Goal: Transaction & Acquisition: Purchase product/service

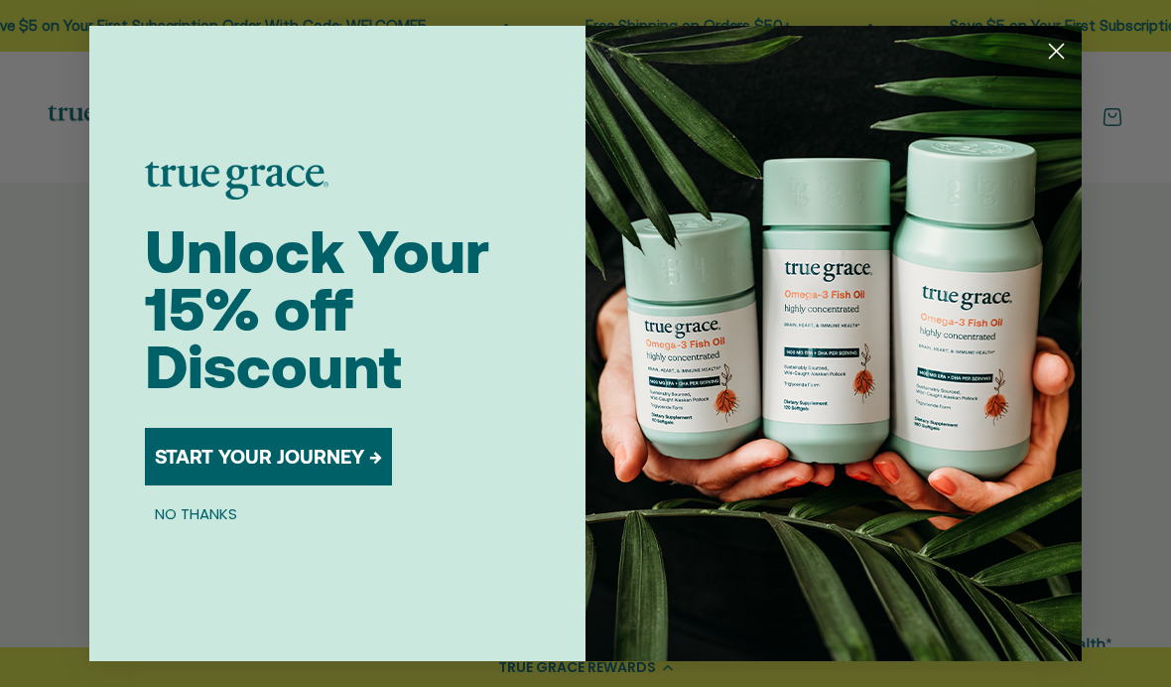
click at [351, 438] on button "START YOUR JOURNEY →" at bounding box center [268, 457] width 247 height 58
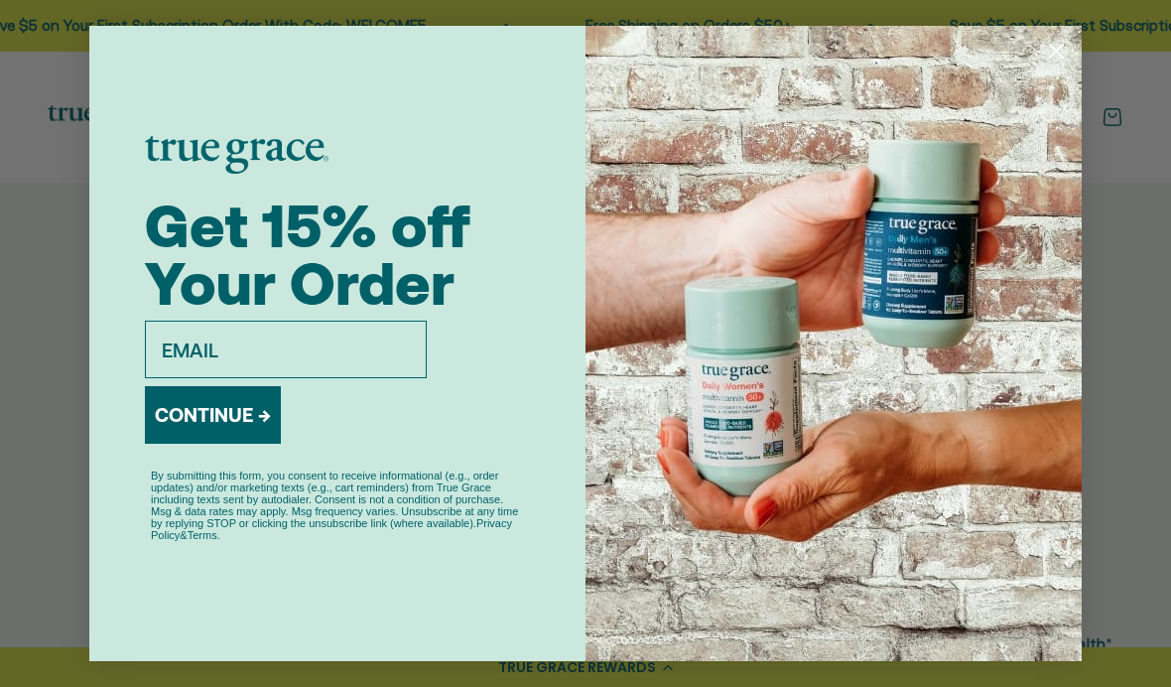
click at [385, 343] on input "email" at bounding box center [286, 350] width 282 height 58
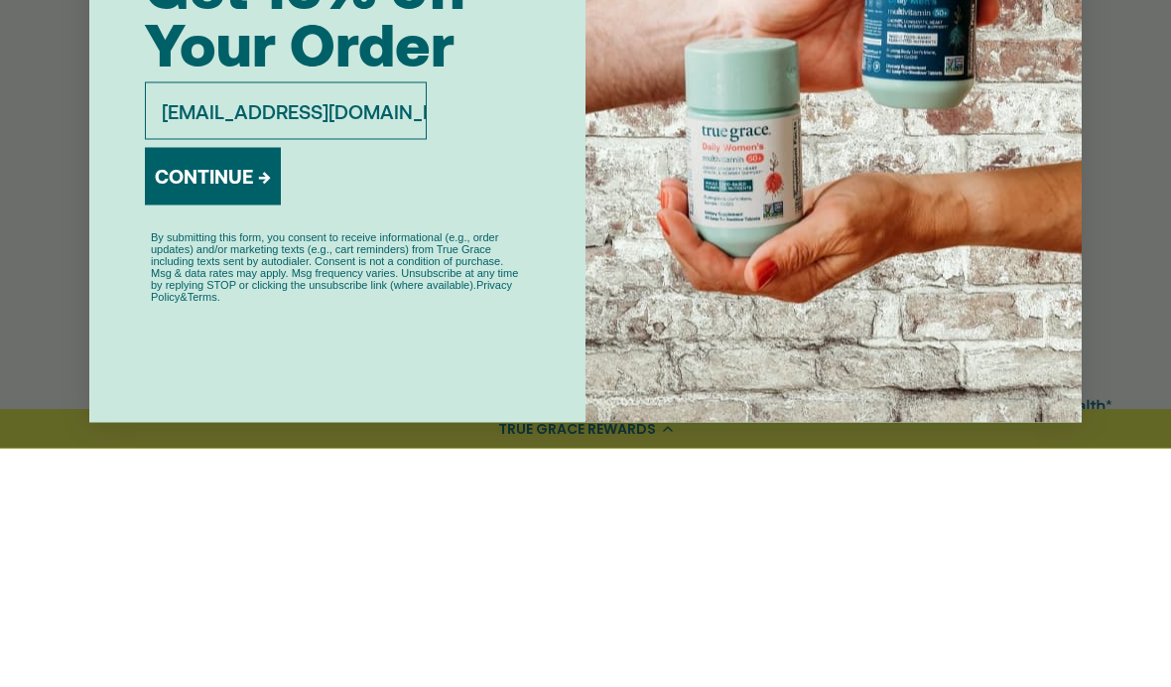
type input "norske6@gmail.com"
click at [244, 386] on button "CONTINUE →" at bounding box center [213, 415] width 136 height 58
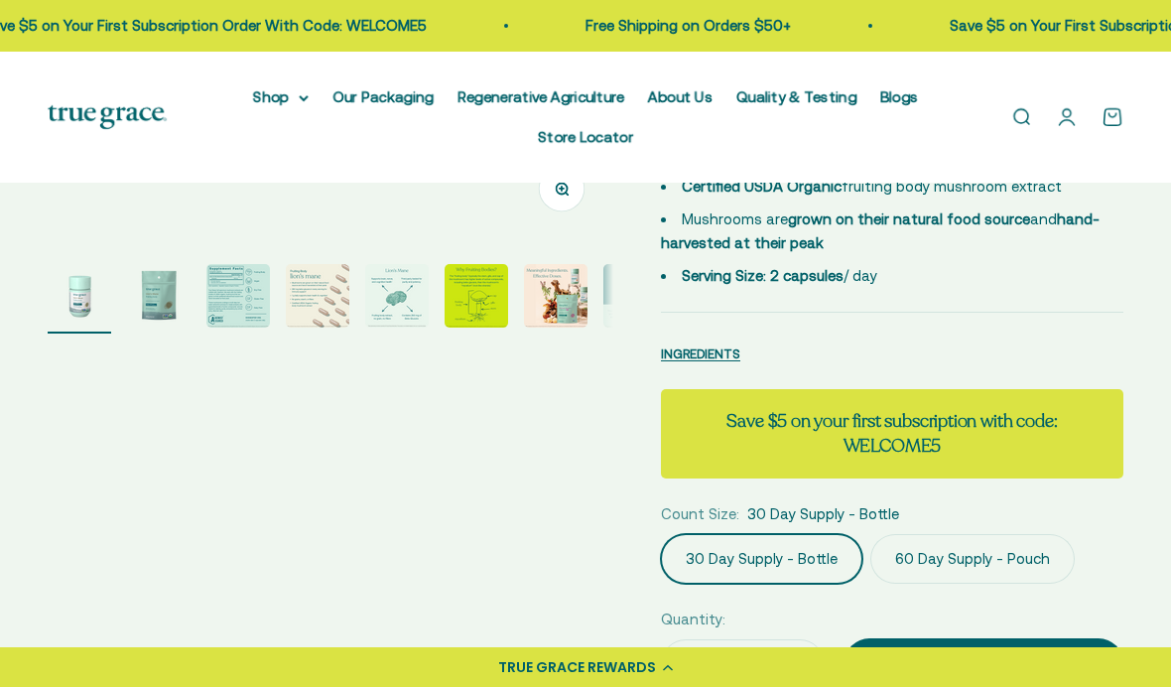
scroll to position [557, 0]
click at [1002, 559] on label "60 Day Supply - Pouch" at bounding box center [972, 558] width 204 height 50
click at [661, 533] on input "60 Day Supply - Pouch" at bounding box center [660, 532] width 1 height 1
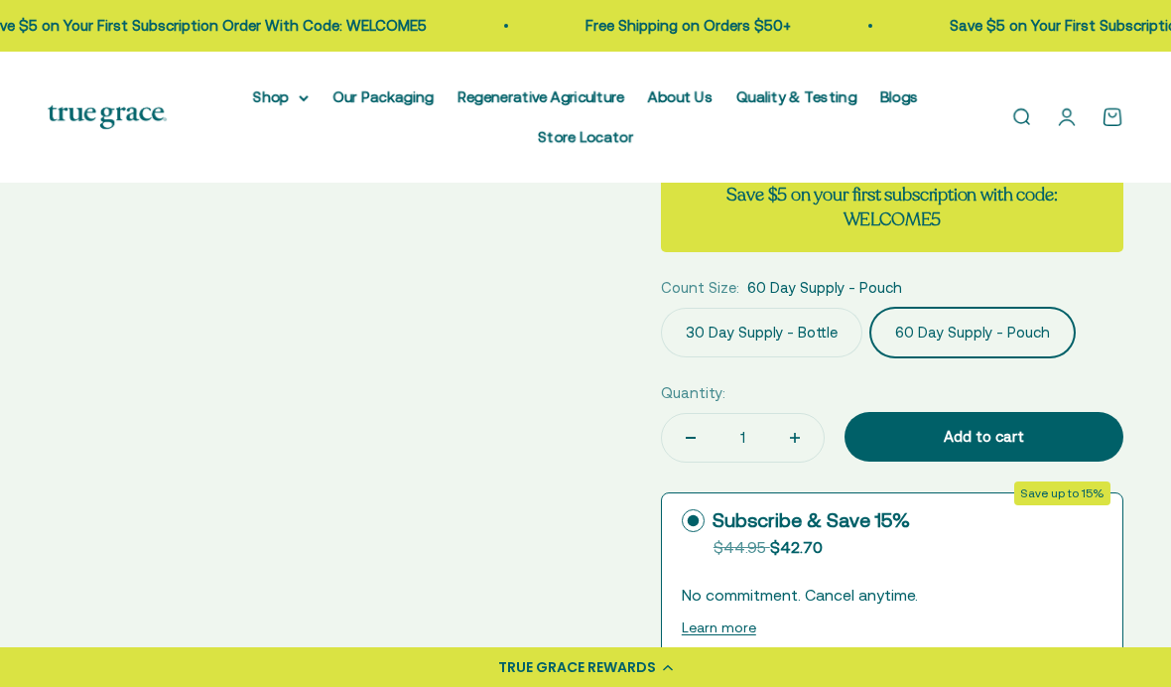
scroll to position [784, 0]
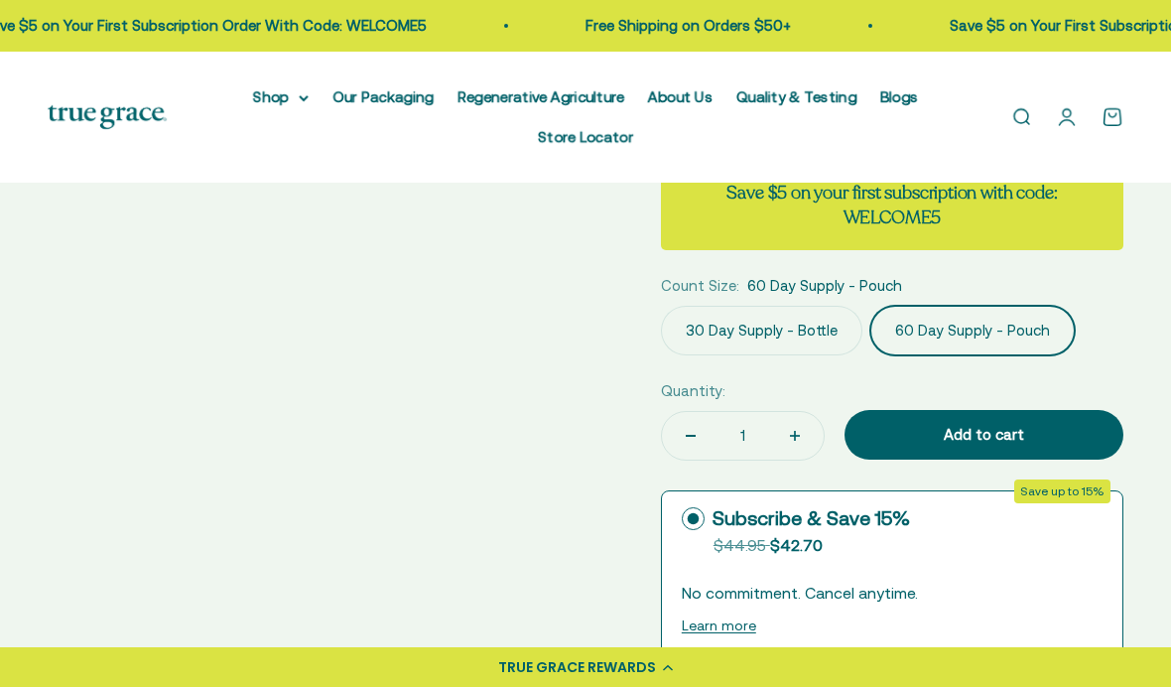
click at [1023, 686] on span "60 days" at bounding box center [1000, 692] width 59 height 24
click at [898, 672] on input "60 days SAVE 15% OFF MSRP" at bounding box center [897, 671] width 1 height 1
radio input "true"
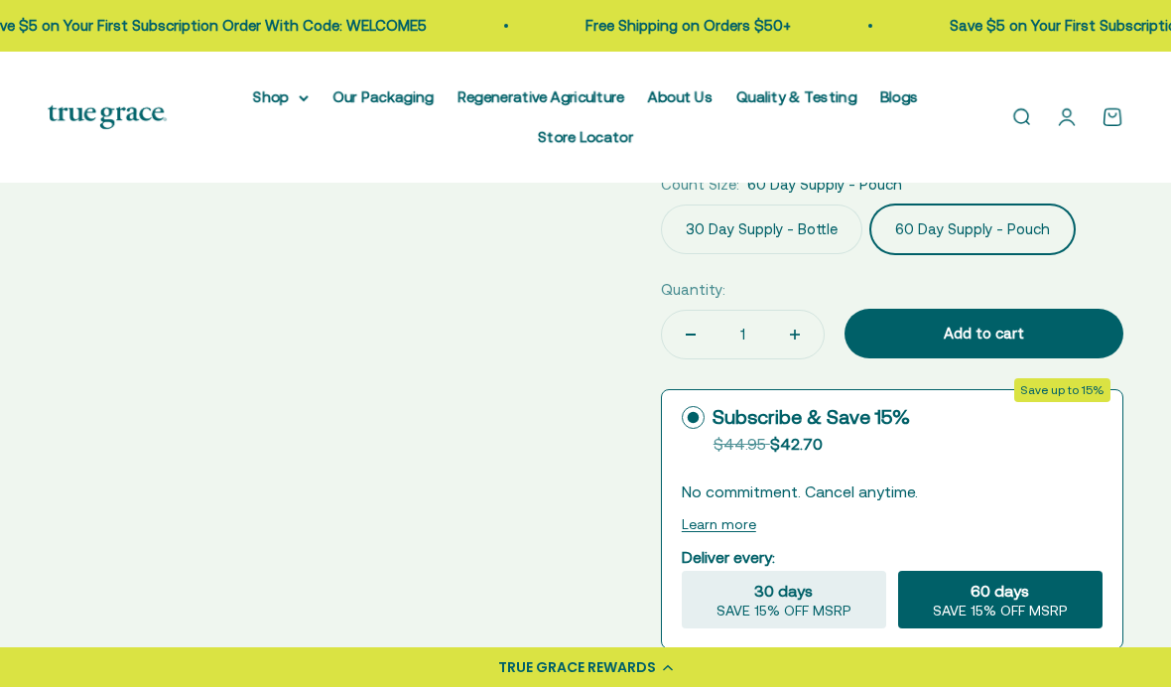
scroll to position [910, 0]
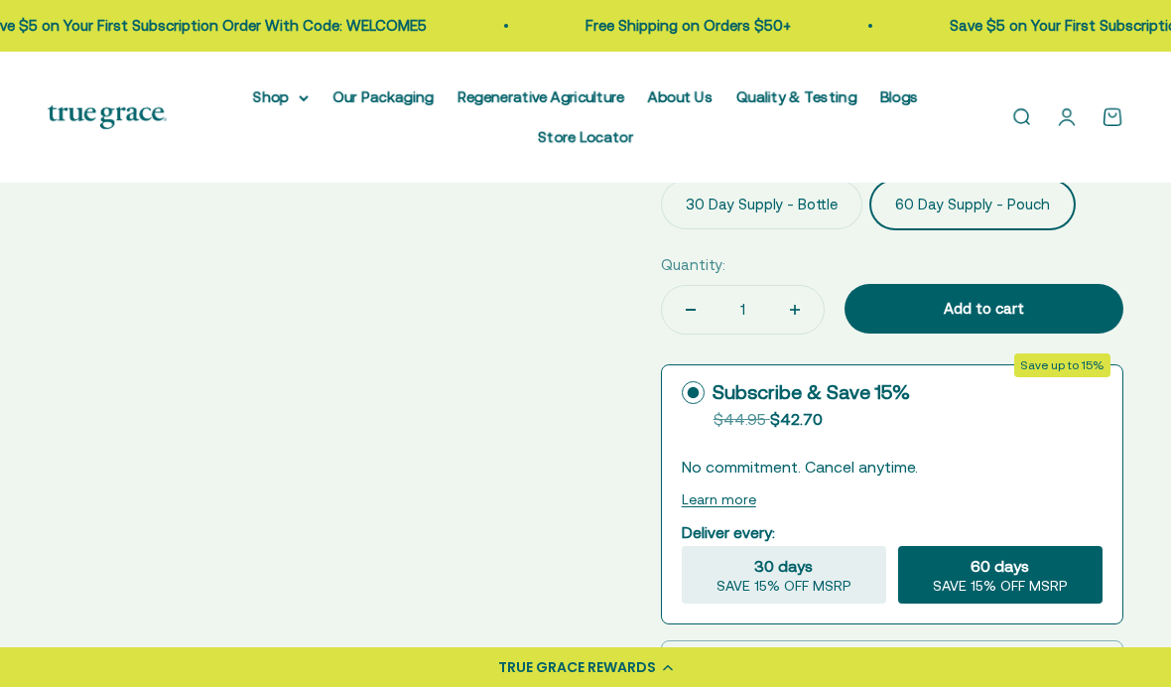
click at [697, 663] on icon at bounding box center [693, 667] width 23 height 23
click at [682, 667] on input "One-time $44.95" at bounding box center [681, 667] width 1 height 1
radio input "true"
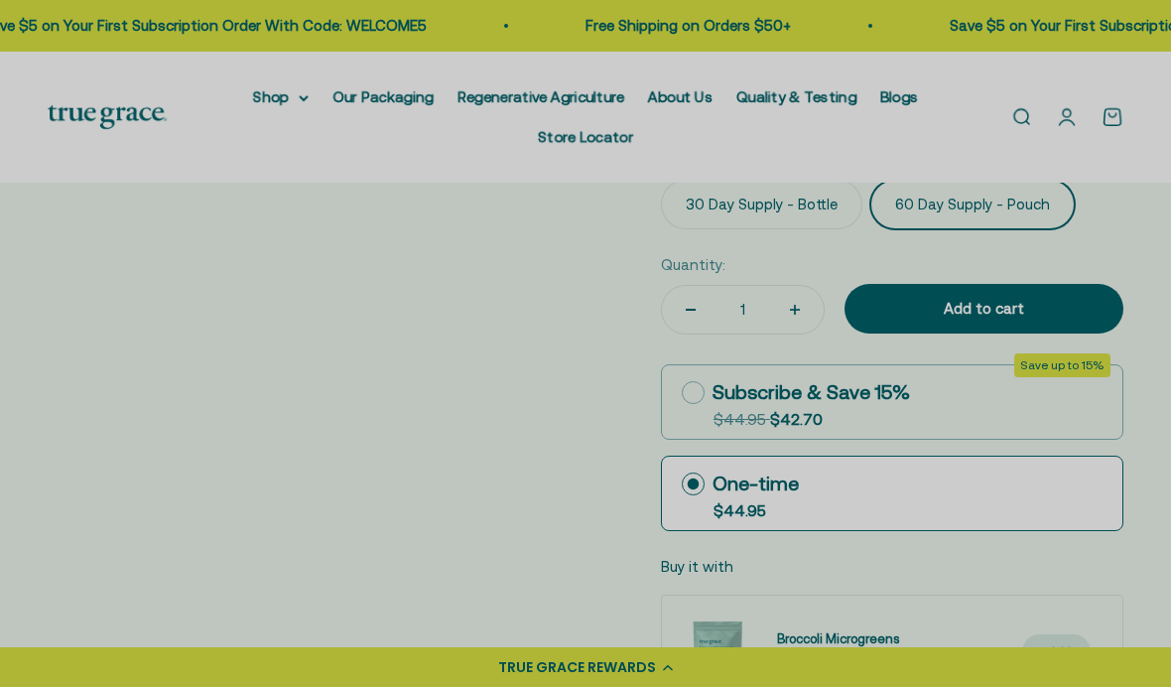
select select "42422654566614"
select select "46081071743190"
